Goal: Transaction & Acquisition: Obtain resource

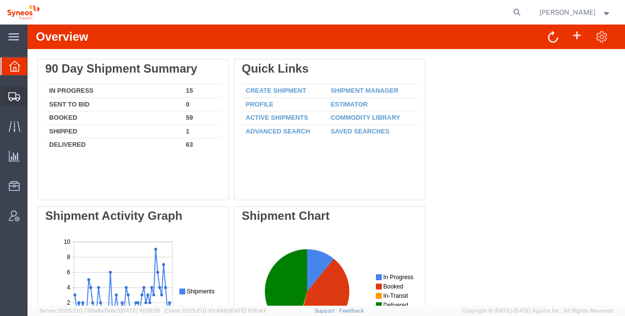
click at [0, 0] on span "Shipment Manager" at bounding box center [0, 0] width 0 height 0
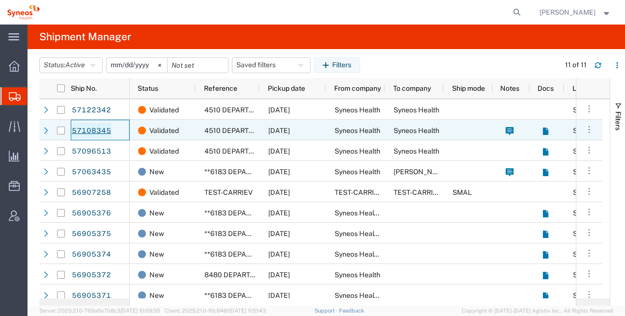
click at [96, 130] on link "57108345" at bounding box center [91, 131] width 40 height 16
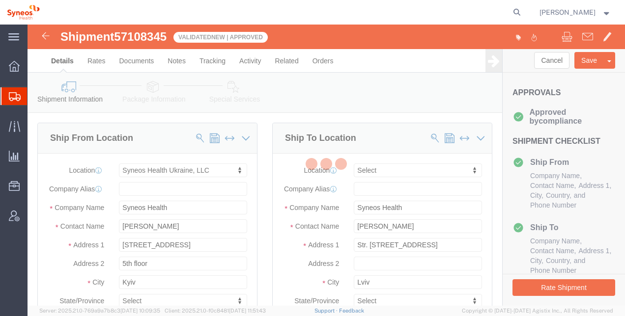
select select "66391"
select select
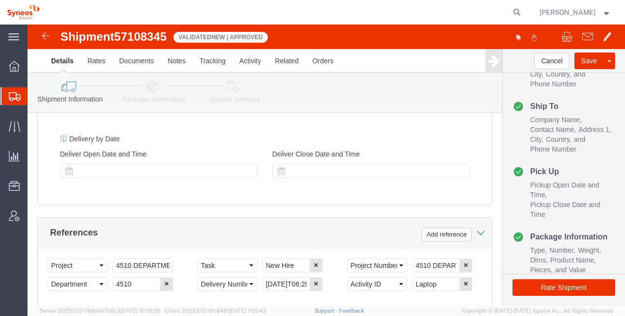
scroll to position [666, 0]
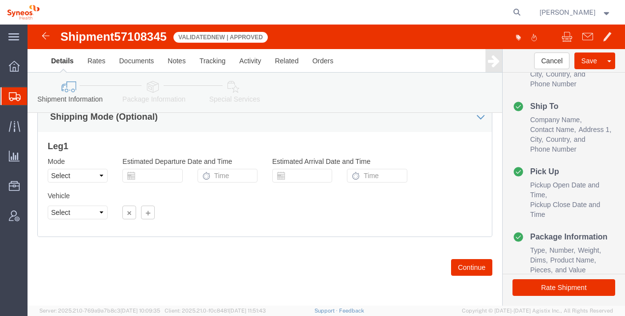
click div "Rate Shipment"
click button "Rate Shipment"
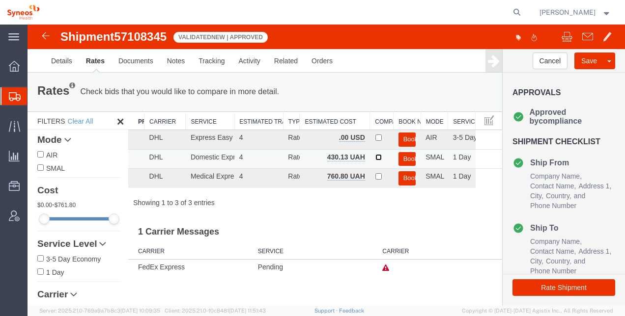
click at [378, 156] on input "checkbox" at bounding box center [378, 157] width 6 height 6
checkbox input "true"
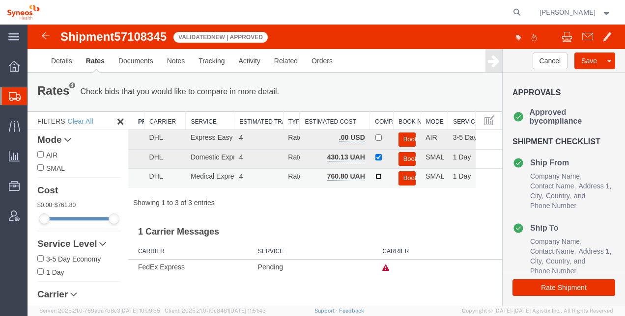
click at [378, 177] on input "checkbox" at bounding box center [378, 176] width 6 height 6
checkbox input "true"
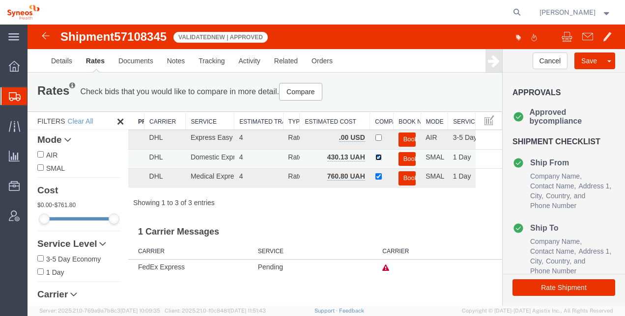
click at [378, 157] on input "checkbox" at bounding box center [378, 157] width 6 height 6
checkbox input "false"
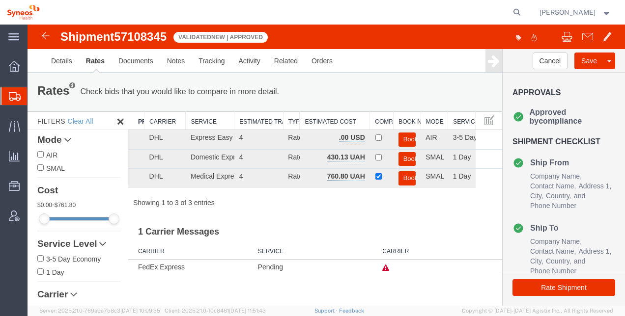
click at [362, 204] on div "Showing 1 to 3 of 3 entries" at bounding box center [315, 203] width 374 height 10
click at [447, 201] on div "Showing 1 to 3 of 3 entries" at bounding box center [315, 203] width 374 height 10
